Goal: Task Accomplishment & Management: Use online tool/utility

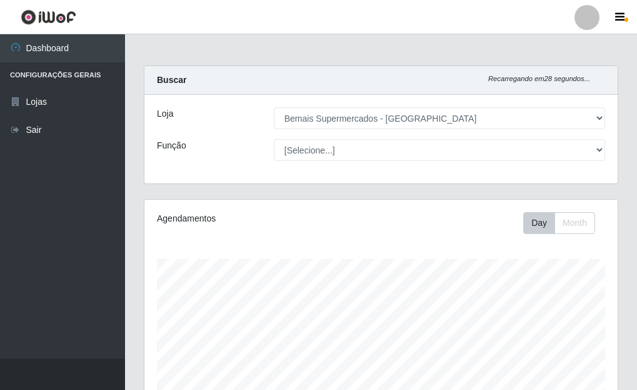
select select "249"
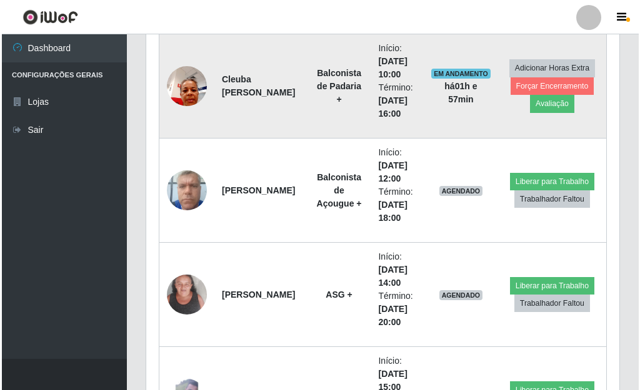
scroll to position [2466, 0]
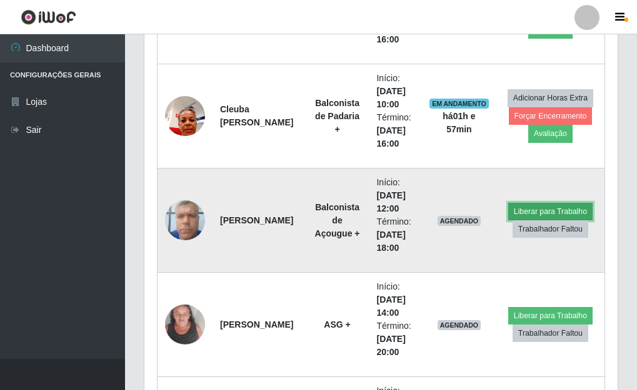
click at [532, 207] on button "Liberar para Trabalho" at bounding box center [550, 211] width 84 height 17
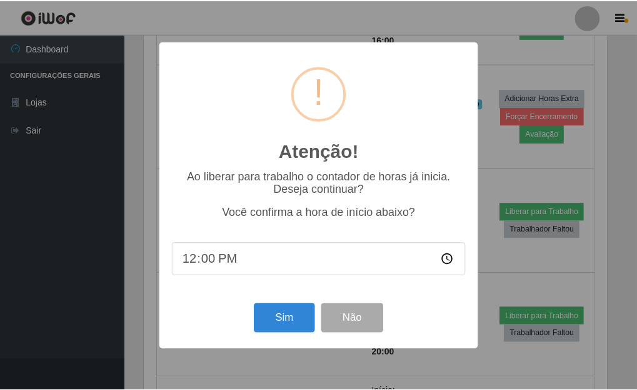
scroll to position [259, 465]
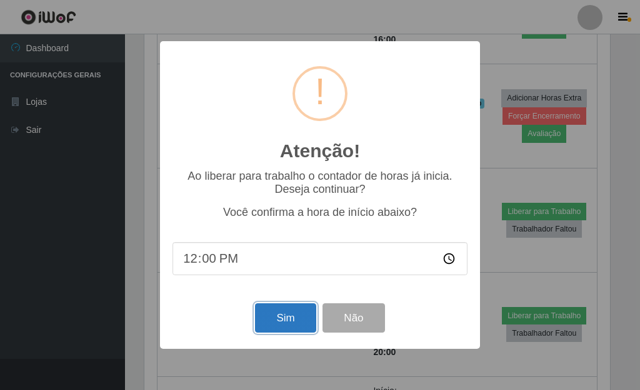
click at [284, 327] on button "Sim" at bounding box center [285, 318] width 61 height 29
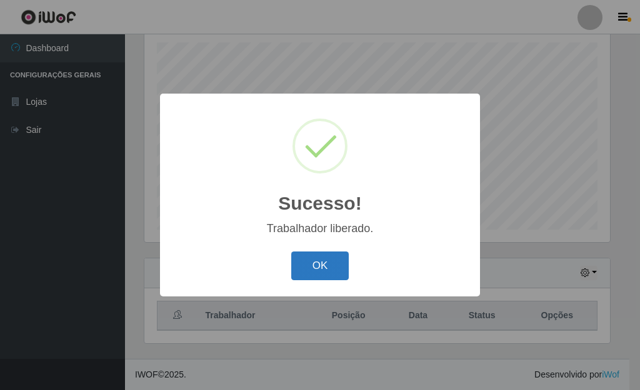
click at [312, 266] on button "OK" at bounding box center [320, 266] width 58 height 29
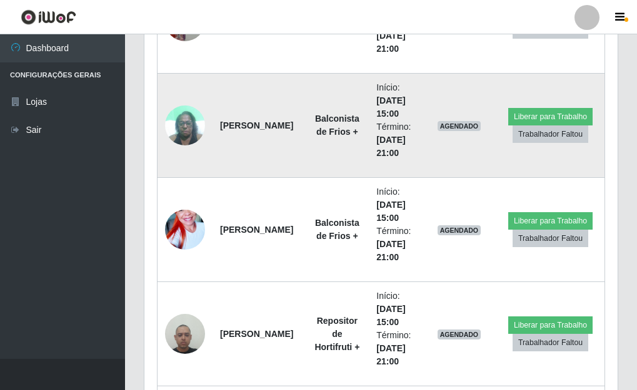
scroll to position [3091, 0]
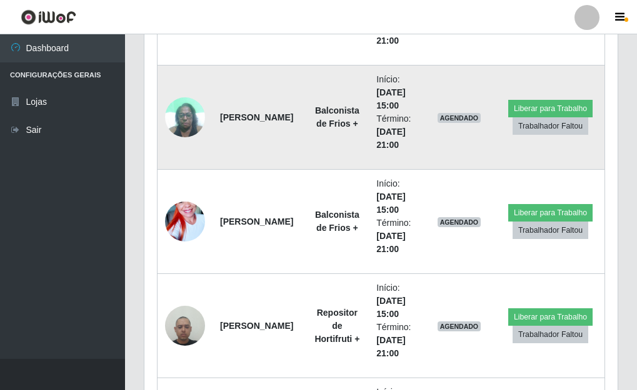
click at [189, 124] on img at bounding box center [185, 117] width 40 height 53
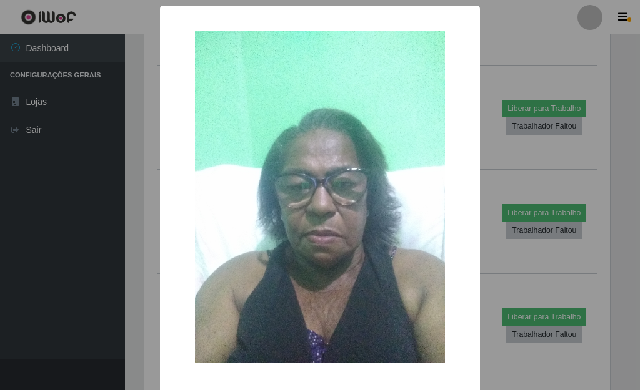
click at [500, 123] on div "× OK Cancel" at bounding box center [320, 195] width 640 height 390
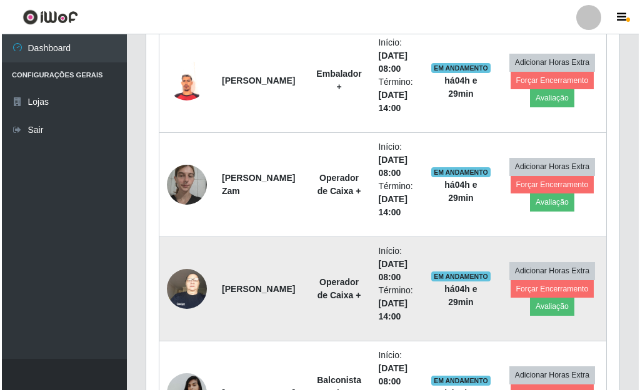
scroll to position [1029, 0]
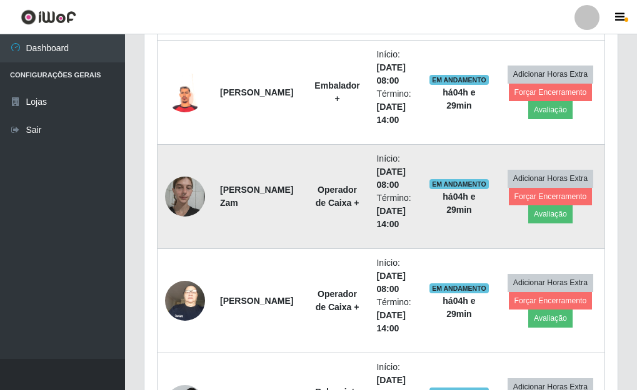
click at [202, 204] on img at bounding box center [185, 196] width 40 height 53
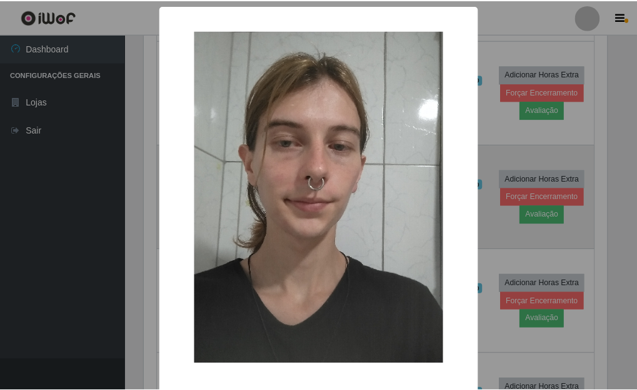
scroll to position [259, 465]
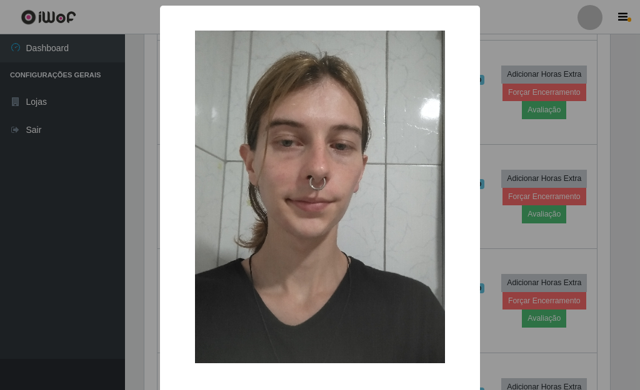
click at [490, 139] on div "× OK Cancel" at bounding box center [320, 195] width 640 height 390
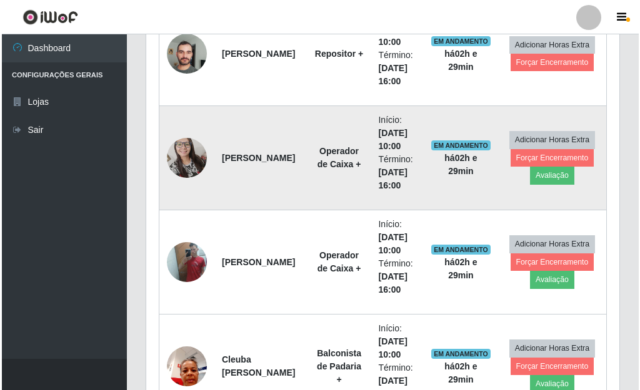
scroll to position [2216, 0]
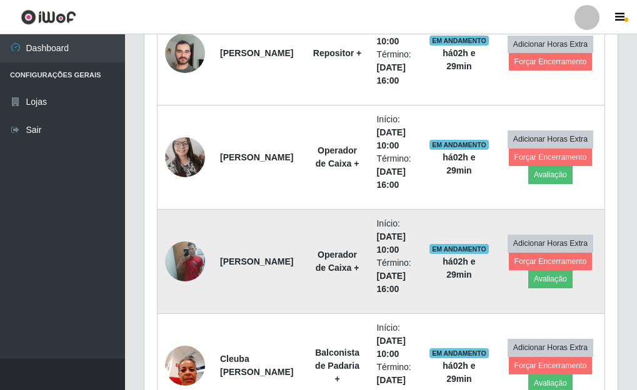
click at [192, 260] on img at bounding box center [185, 261] width 40 height 53
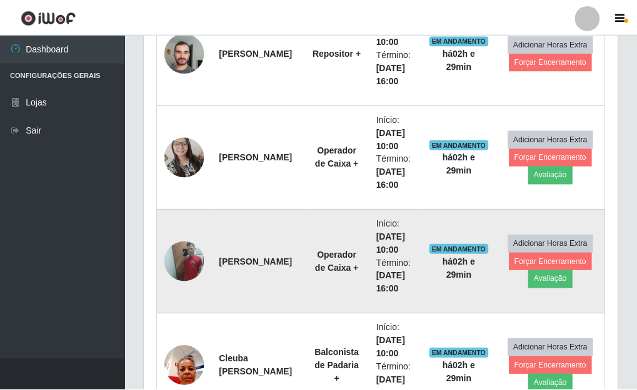
scroll to position [259, 465]
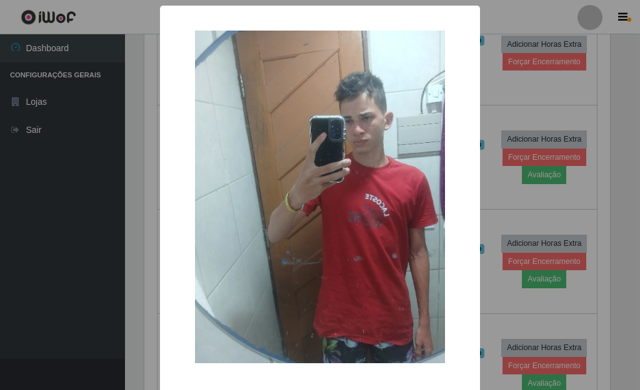
click at [493, 76] on div "× OK Cancel" at bounding box center [320, 195] width 640 height 390
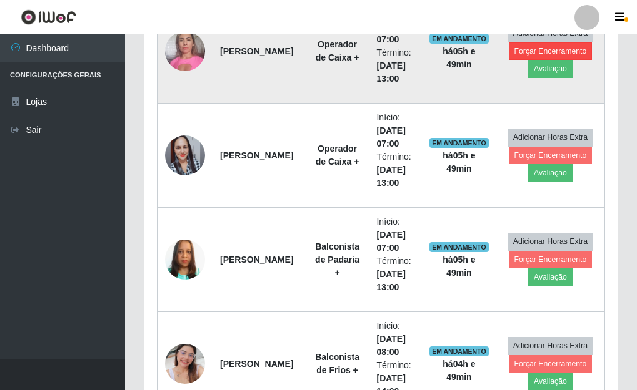
scroll to position [467, 0]
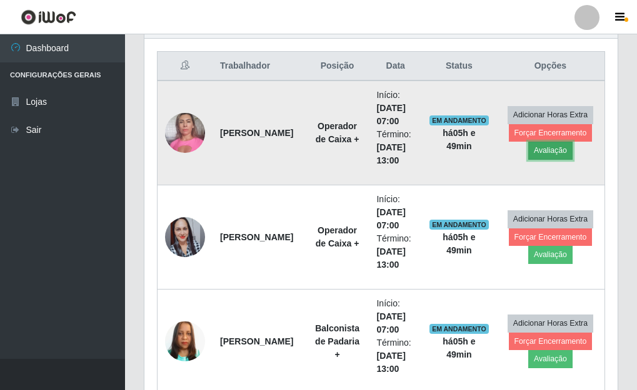
click at [555, 155] on button "Avaliação" at bounding box center [550, 150] width 44 height 17
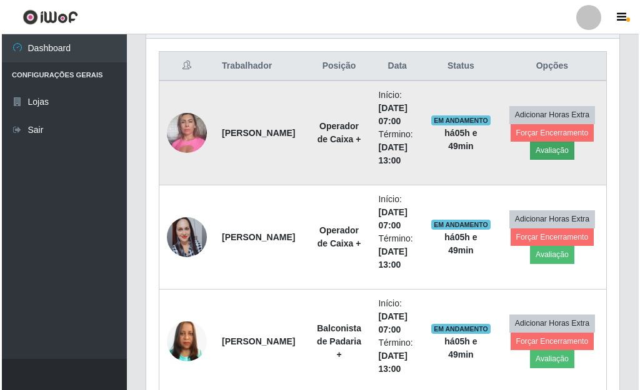
scroll to position [259, 465]
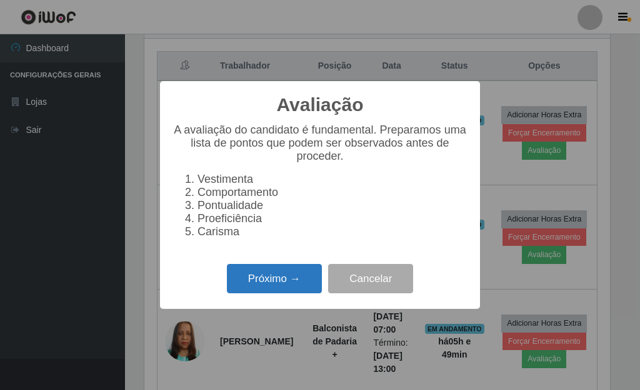
click at [288, 278] on button "Próximo →" at bounding box center [274, 278] width 95 height 29
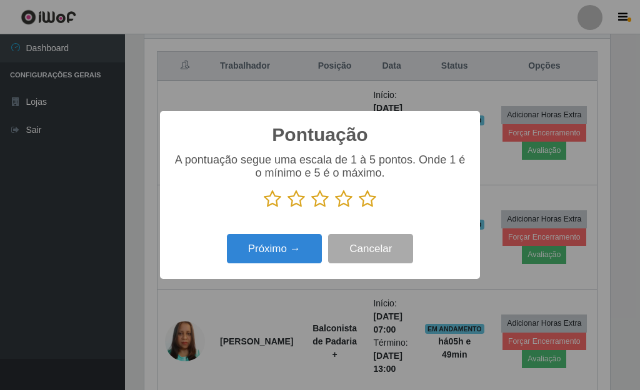
click at [372, 199] on icon at bounding box center [367, 199] width 17 height 19
click at [359, 209] on input "radio" at bounding box center [359, 209] width 0 height 0
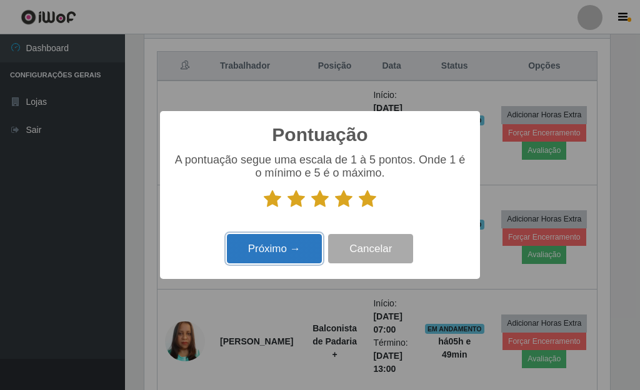
click at [309, 241] on button "Próximo →" at bounding box center [274, 248] width 95 height 29
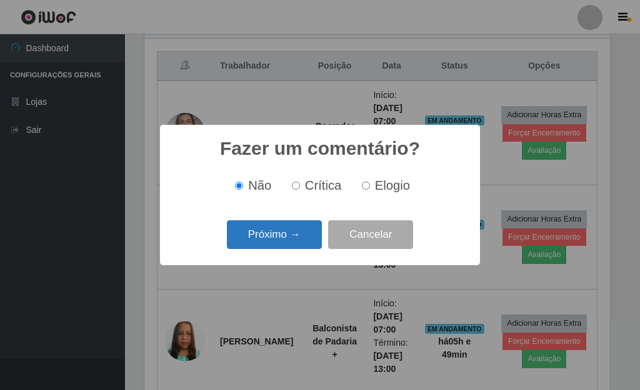
click at [307, 234] on button "Próximo →" at bounding box center [274, 235] width 95 height 29
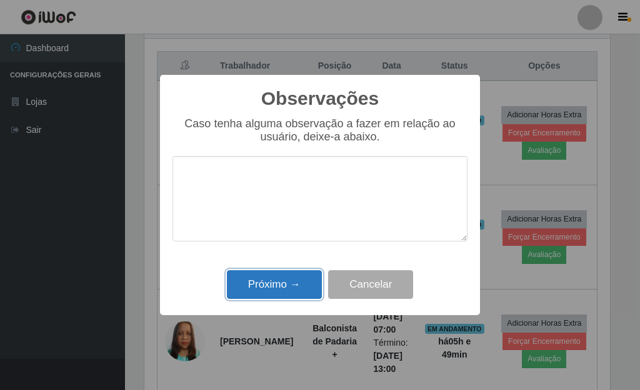
click at [291, 288] on button "Próximo →" at bounding box center [274, 285] width 95 height 29
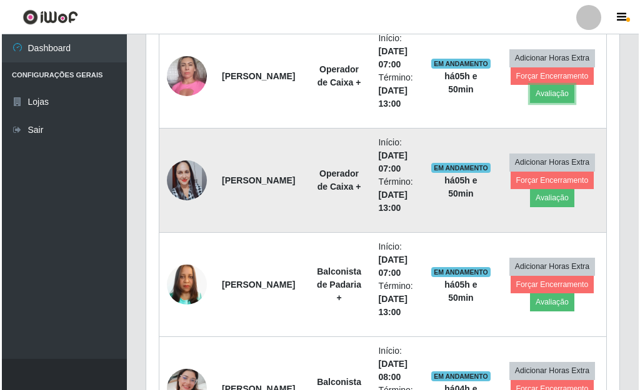
scroll to position [592, 0]
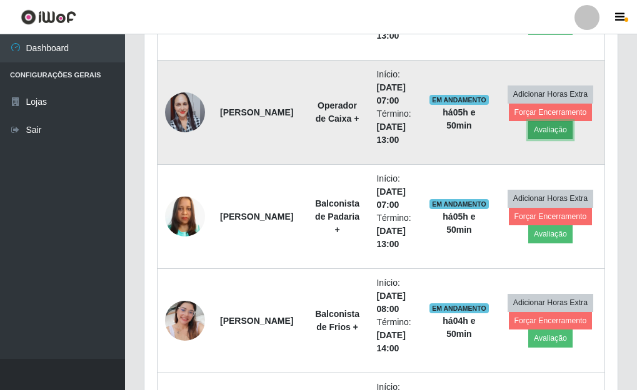
click at [554, 135] on button "Avaliação" at bounding box center [550, 129] width 44 height 17
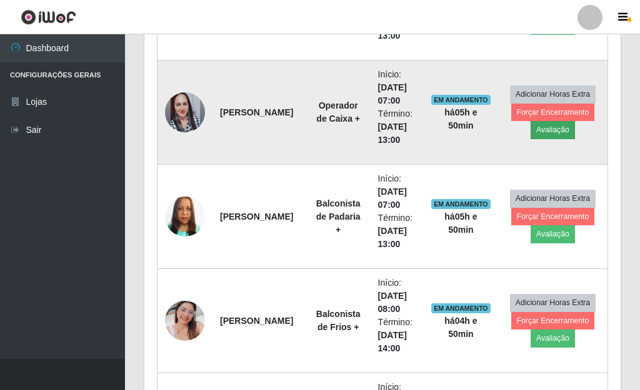
scroll to position [259, 465]
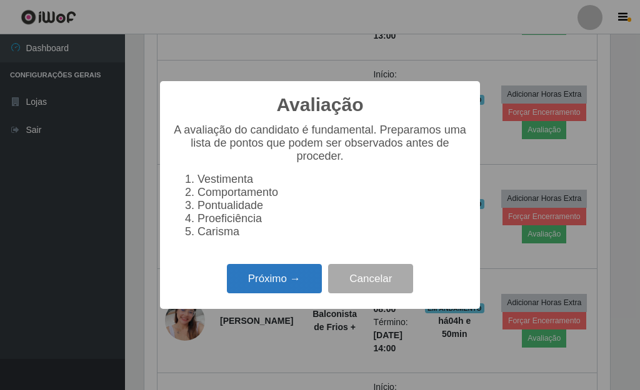
click at [261, 294] on button "Próximo →" at bounding box center [274, 278] width 95 height 29
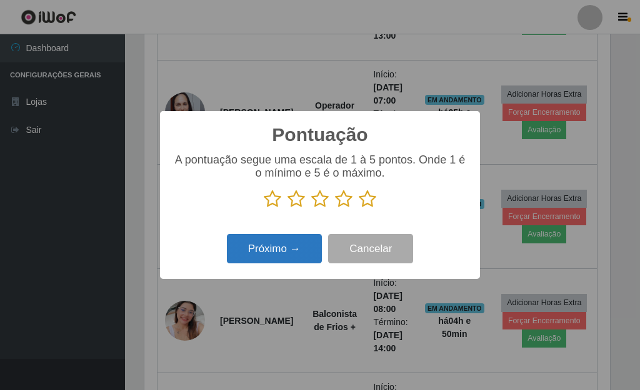
scroll to position [624517, 624311]
click at [368, 200] on icon at bounding box center [367, 199] width 17 height 19
click at [359, 209] on input "radio" at bounding box center [359, 209] width 0 height 0
click at [304, 251] on button "Próximo →" at bounding box center [274, 248] width 95 height 29
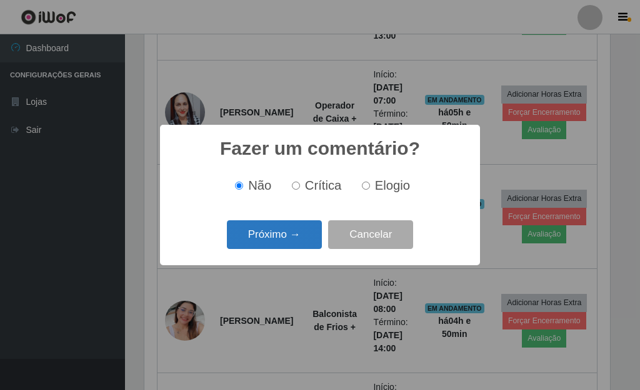
click at [303, 246] on button "Próximo →" at bounding box center [274, 235] width 95 height 29
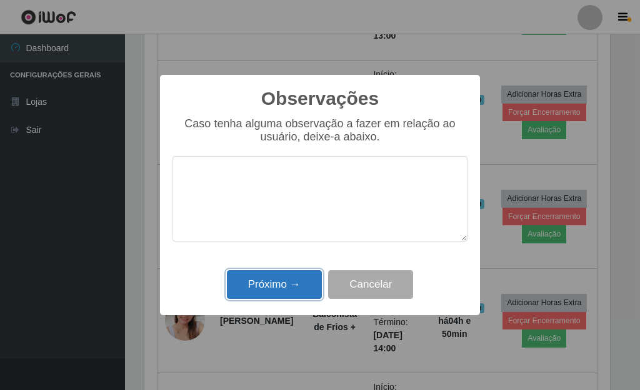
click at [287, 290] on button "Próximo →" at bounding box center [274, 285] width 95 height 29
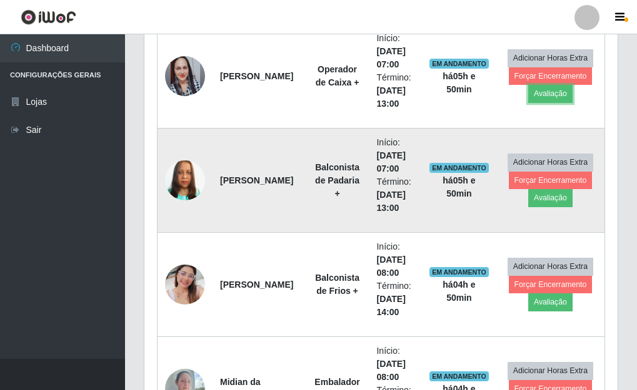
scroll to position [654, 0]
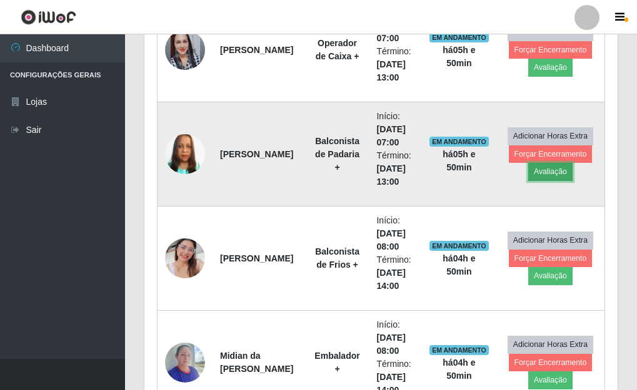
click at [559, 173] on button "Avaliação" at bounding box center [550, 171] width 44 height 17
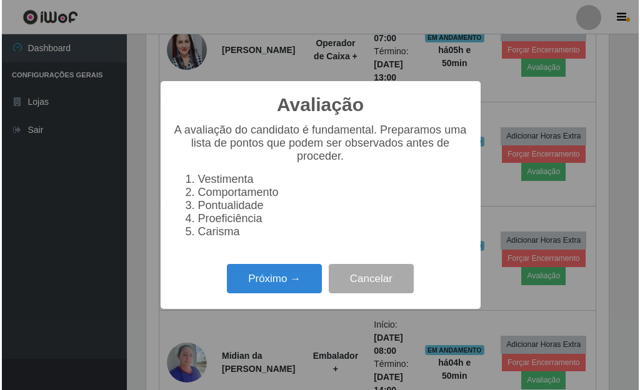
scroll to position [259, 465]
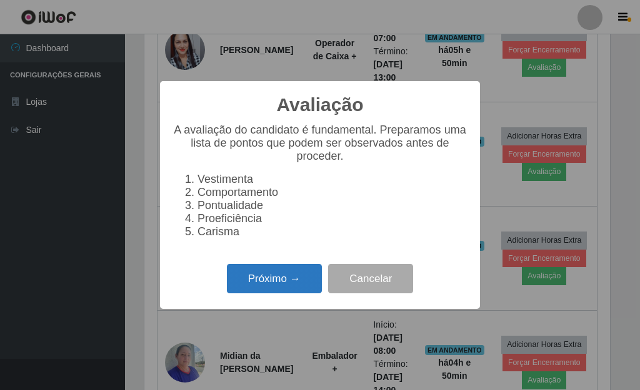
click at [246, 290] on button "Próximo →" at bounding box center [274, 278] width 95 height 29
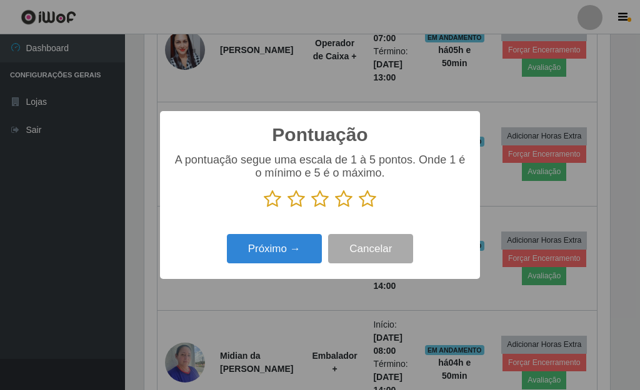
scroll to position [624517, 624311]
click at [369, 200] on icon at bounding box center [367, 199] width 17 height 19
click at [359, 209] on input "radio" at bounding box center [359, 209] width 0 height 0
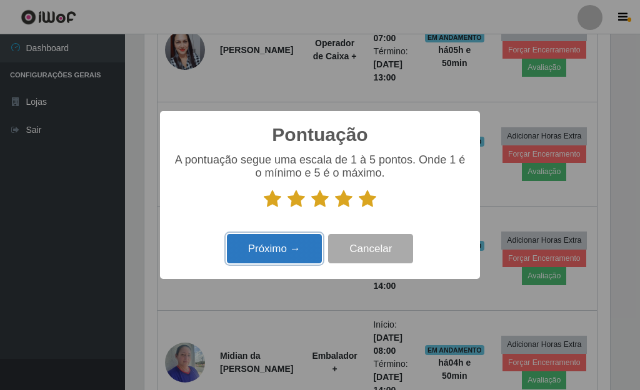
click at [282, 251] on button "Próximo →" at bounding box center [274, 248] width 95 height 29
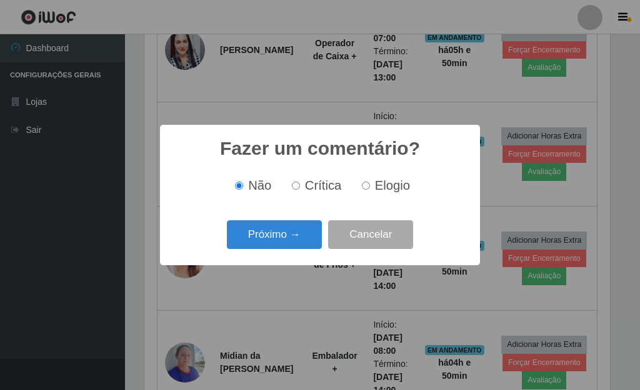
click at [286, 239] on button "Próximo →" at bounding box center [274, 235] width 95 height 29
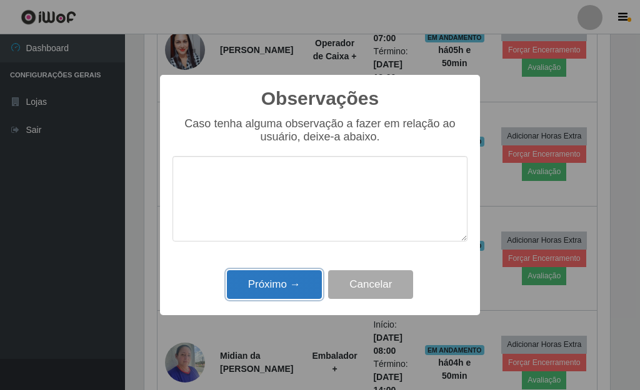
click at [274, 291] on button "Próximo →" at bounding box center [274, 285] width 95 height 29
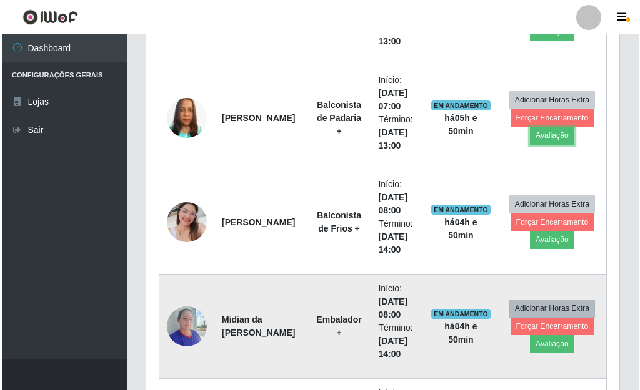
scroll to position [717, 0]
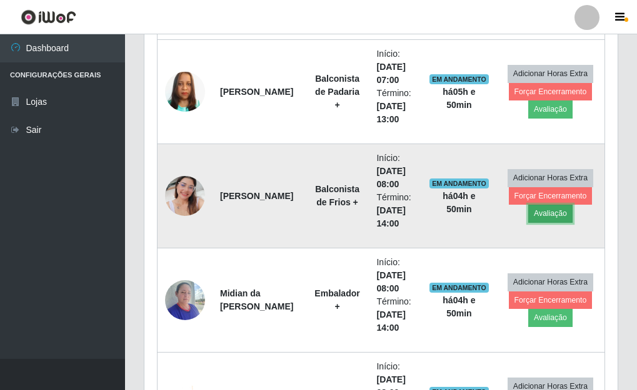
click at [551, 217] on button "Avaliação" at bounding box center [550, 213] width 44 height 17
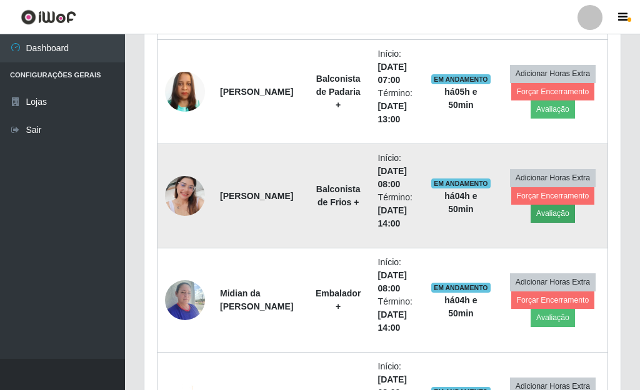
scroll to position [259, 465]
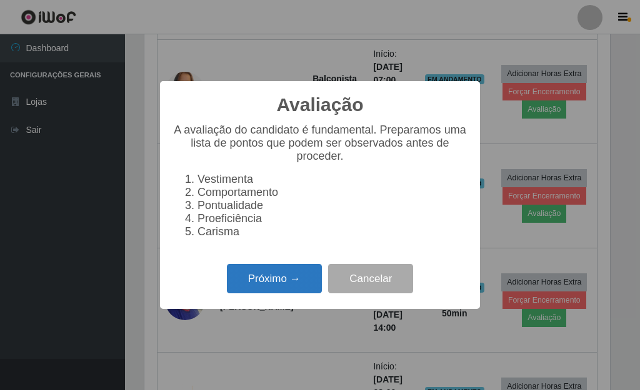
click at [283, 287] on button "Próximo →" at bounding box center [274, 278] width 95 height 29
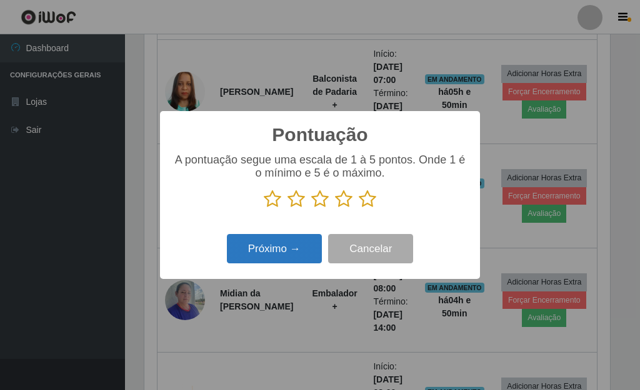
scroll to position [624517, 624311]
click at [367, 205] on icon at bounding box center [367, 199] width 17 height 19
click at [359, 209] on input "radio" at bounding box center [359, 209] width 0 height 0
click at [297, 253] on button "Próximo →" at bounding box center [274, 248] width 95 height 29
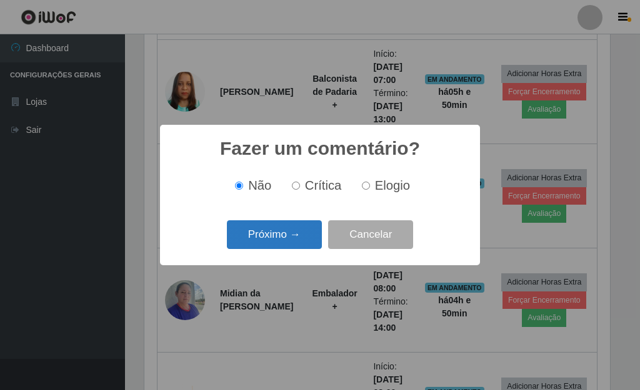
drag, startPoint x: 296, startPoint y: 242, endPoint x: 296, endPoint y: 249, distance: 6.3
click at [296, 249] on button "Próximo →" at bounding box center [274, 235] width 95 height 29
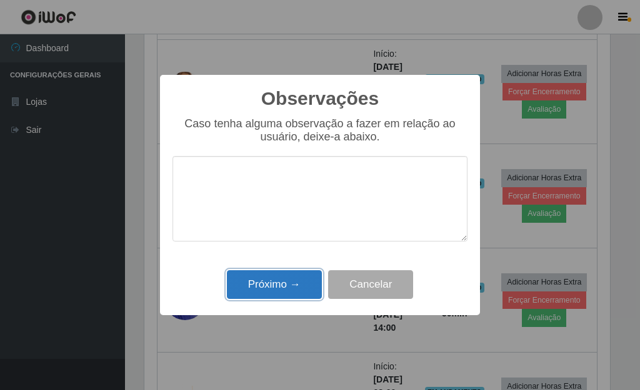
drag, startPoint x: 278, startPoint y: 294, endPoint x: 290, endPoint y: 288, distance: 13.1
click at [279, 292] on button "Próximo →" at bounding box center [274, 285] width 95 height 29
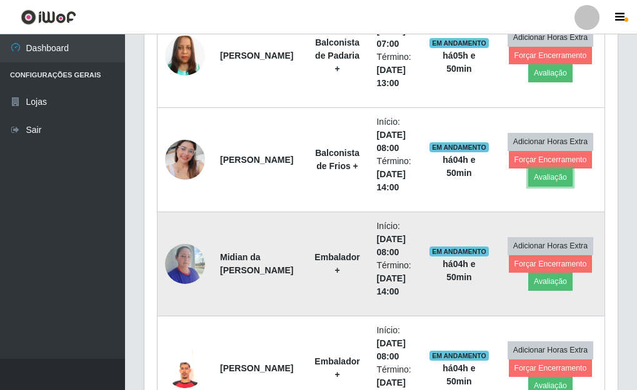
scroll to position [779, 0]
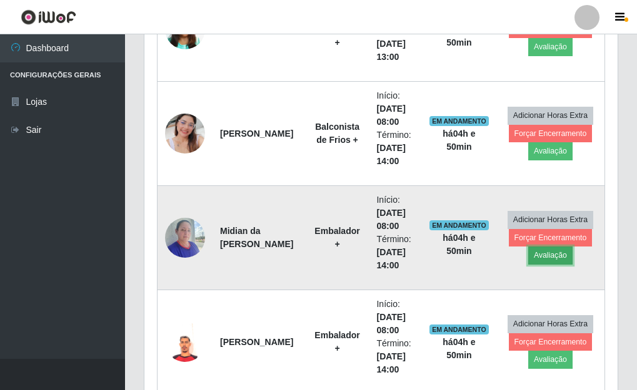
click at [544, 262] on button "Avaliação" at bounding box center [550, 255] width 44 height 17
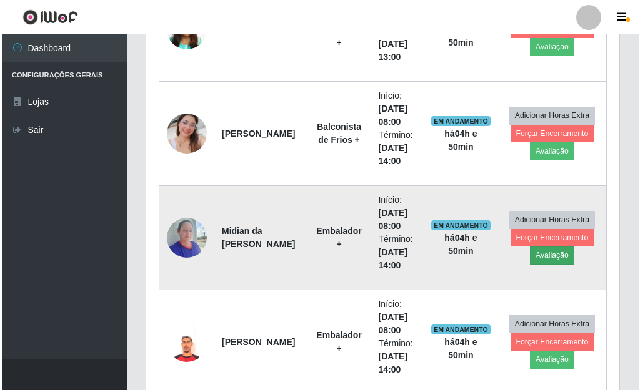
scroll to position [259, 465]
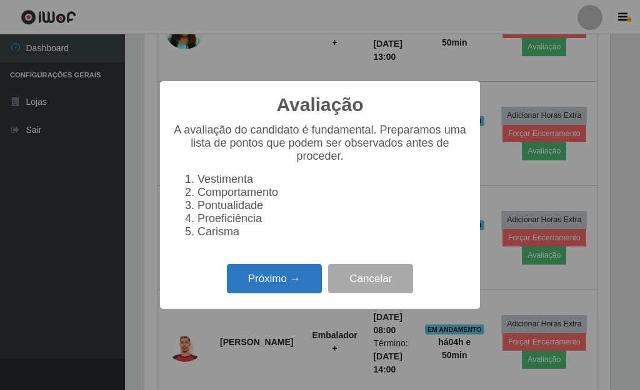
click at [293, 291] on button "Próximo →" at bounding box center [274, 278] width 95 height 29
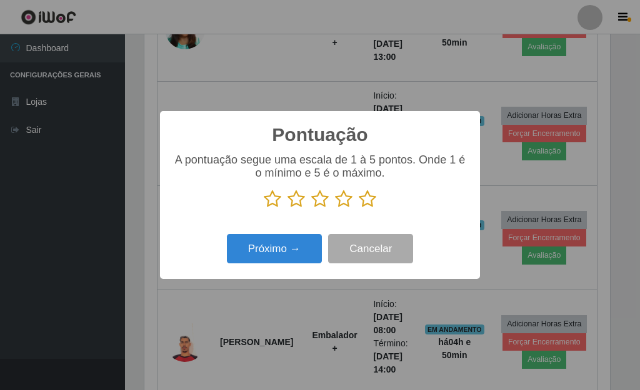
click at [369, 203] on icon at bounding box center [367, 199] width 17 height 19
click at [359, 209] on input "radio" at bounding box center [359, 209] width 0 height 0
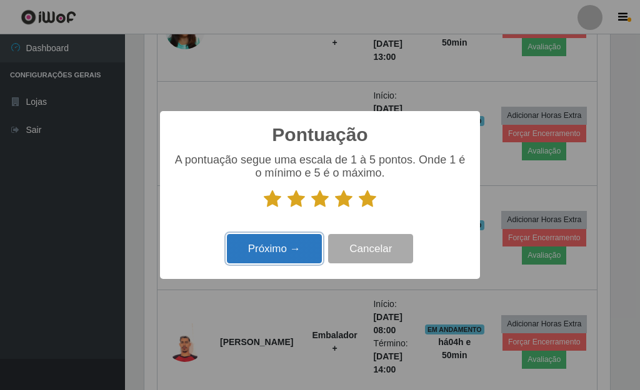
click at [258, 253] on button "Próximo →" at bounding box center [274, 248] width 95 height 29
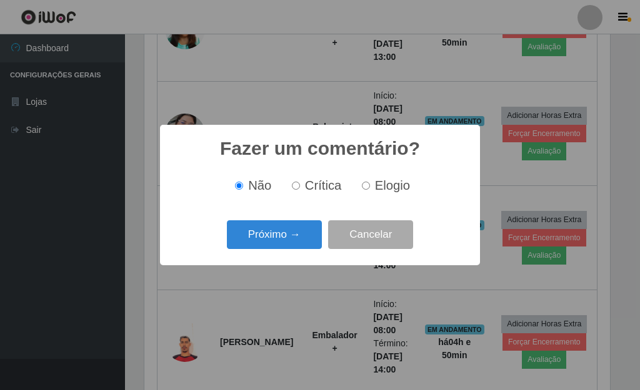
click at [262, 244] on button "Próximo →" at bounding box center [274, 235] width 95 height 29
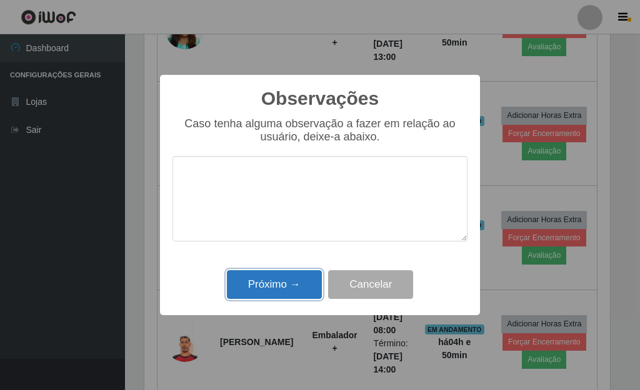
click at [255, 292] on button "Próximo →" at bounding box center [274, 285] width 95 height 29
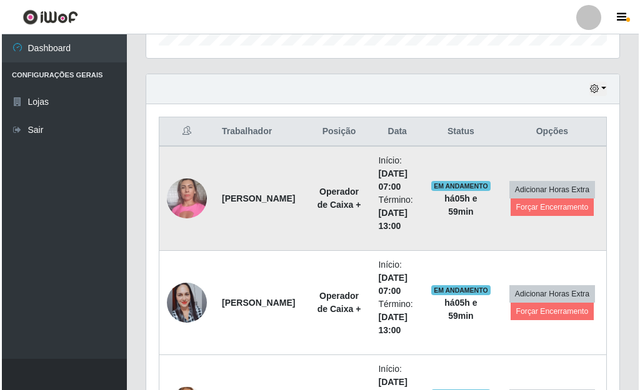
scroll to position [375, 0]
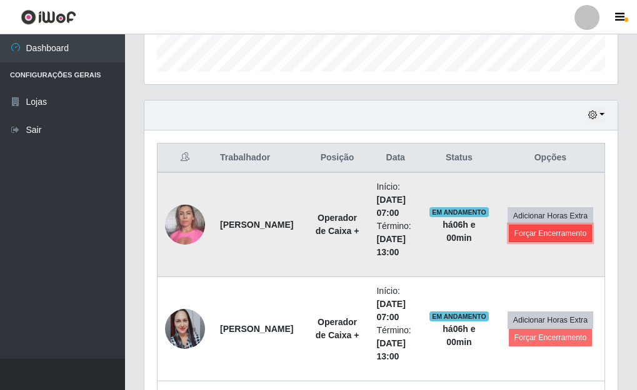
click at [528, 240] on button "Forçar Encerramento" at bounding box center [551, 233] width 84 height 17
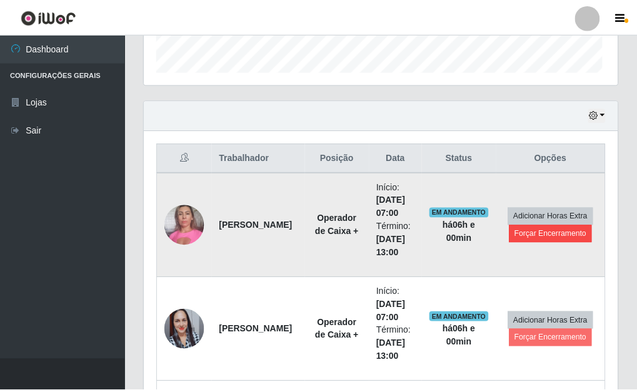
scroll to position [259, 465]
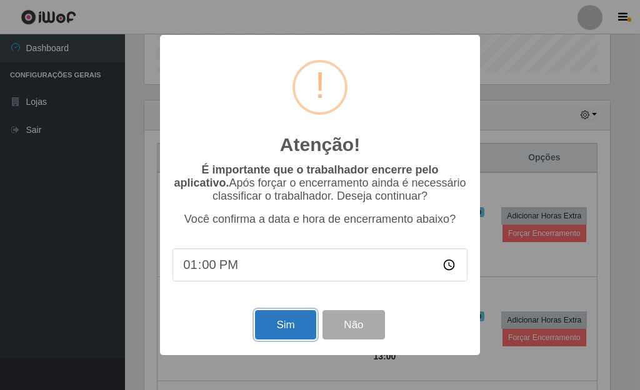
click at [287, 324] on button "Sim" at bounding box center [285, 325] width 61 height 29
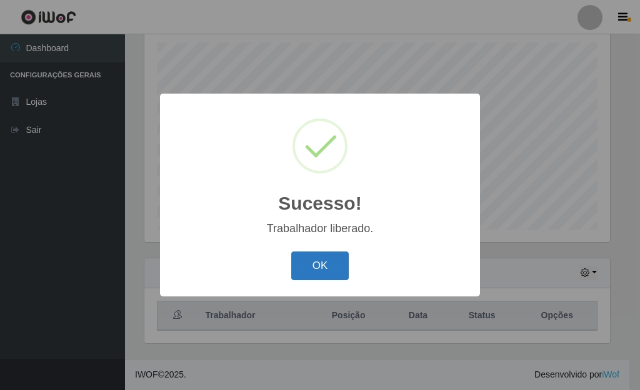
click at [323, 268] on button "OK" at bounding box center [320, 266] width 58 height 29
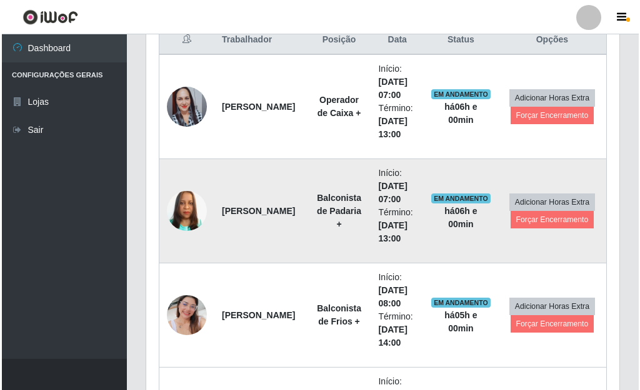
scroll to position [467, 0]
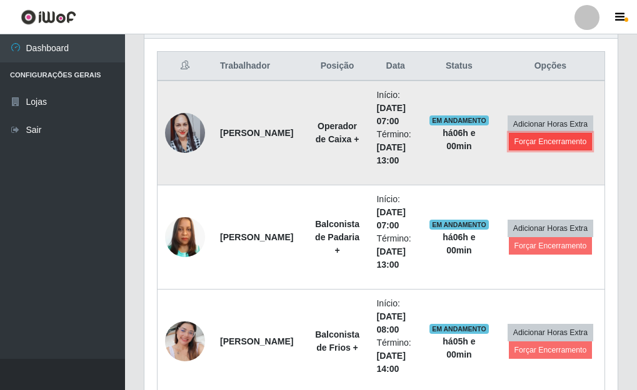
click at [539, 145] on button "Forçar Encerramento" at bounding box center [551, 141] width 84 height 17
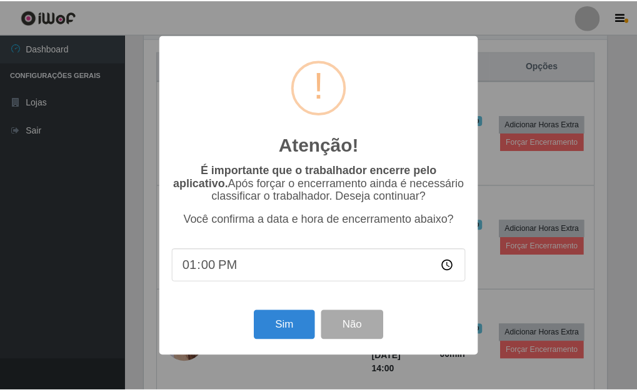
scroll to position [259, 465]
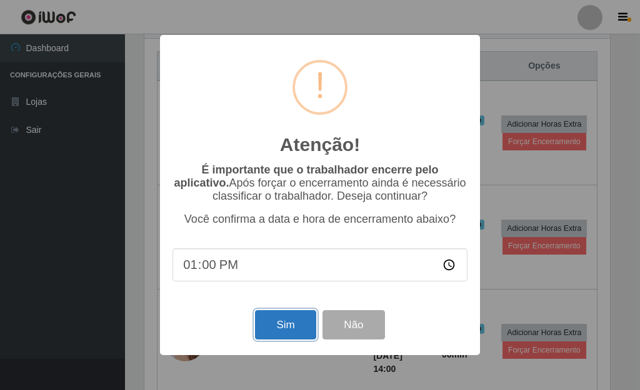
click at [267, 325] on button "Sim" at bounding box center [285, 325] width 61 height 29
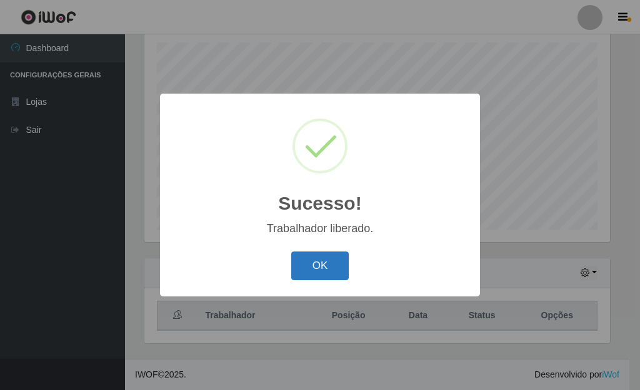
click at [318, 267] on button "OK" at bounding box center [320, 266] width 58 height 29
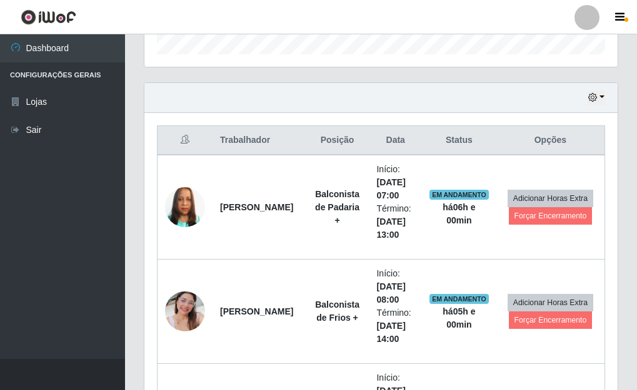
scroll to position [404, 0]
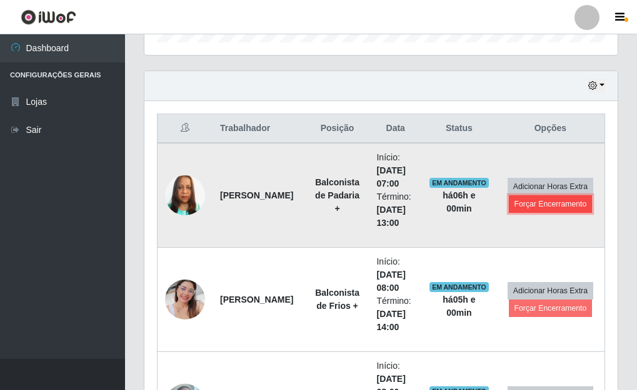
click at [534, 205] on button "Forçar Encerramento" at bounding box center [551, 204] width 84 height 17
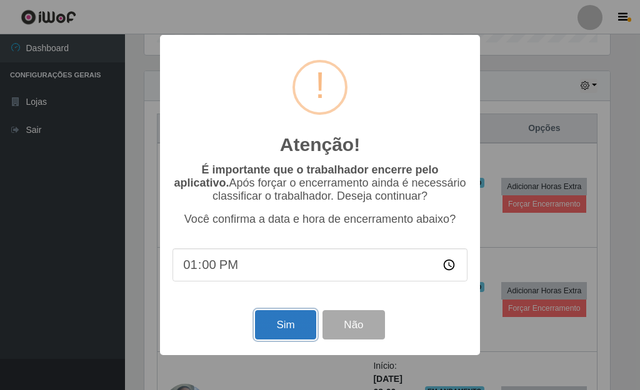
click at [283, 325] on button "Sim" at bounding box center [285, 325] width 61 height 29
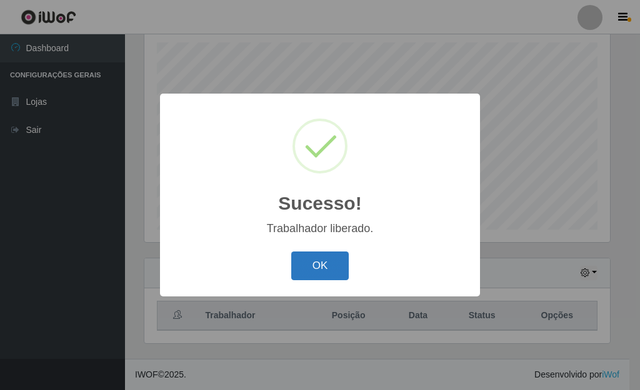
click at [316, 281] on button "OK" at bounding box center [320, 266] width 58 height 29
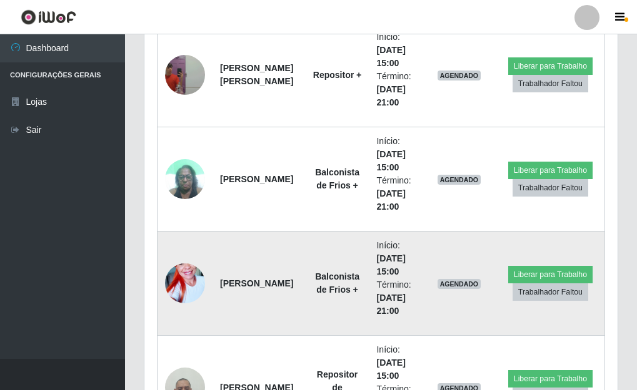
scroll to position [2778, 0]
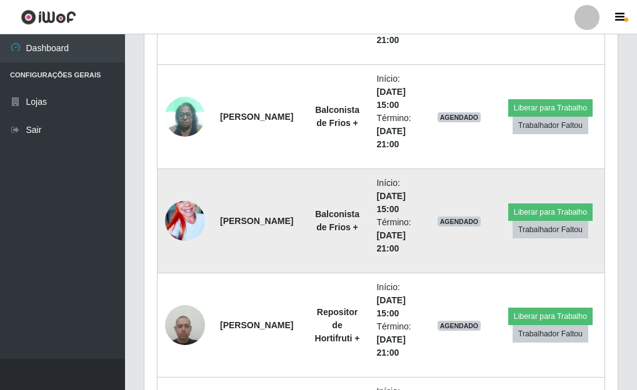
click at [185, 216] on img at bounding box center [185, 221] width 40 height 71
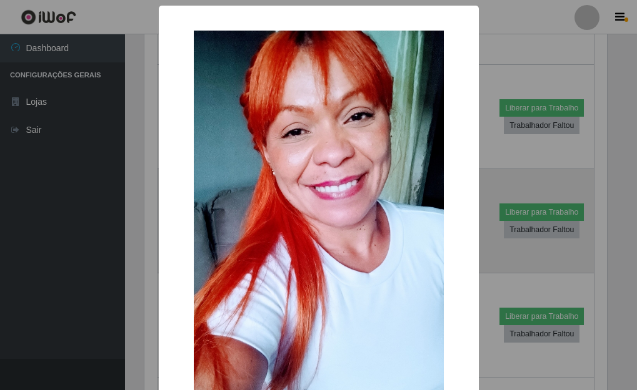
scroll to position [259, 465]
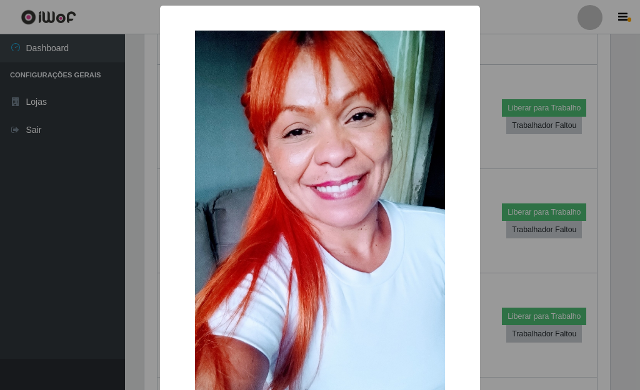
click at [59, 214] on div "× OK Cancel" at bounding box center [320, 195] width 640 height 390
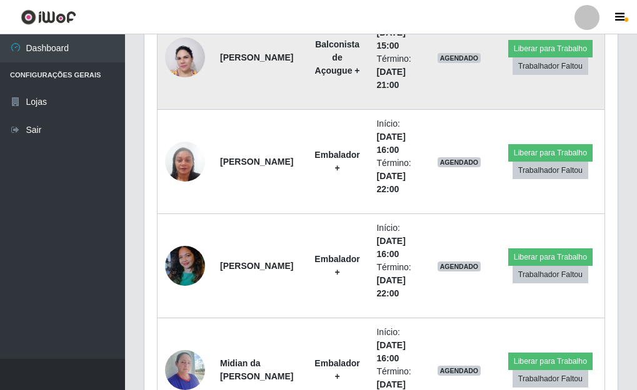
scroll to position [3466, 0]
